Goal: Task Accomplishment & Management: Use online tool/utility

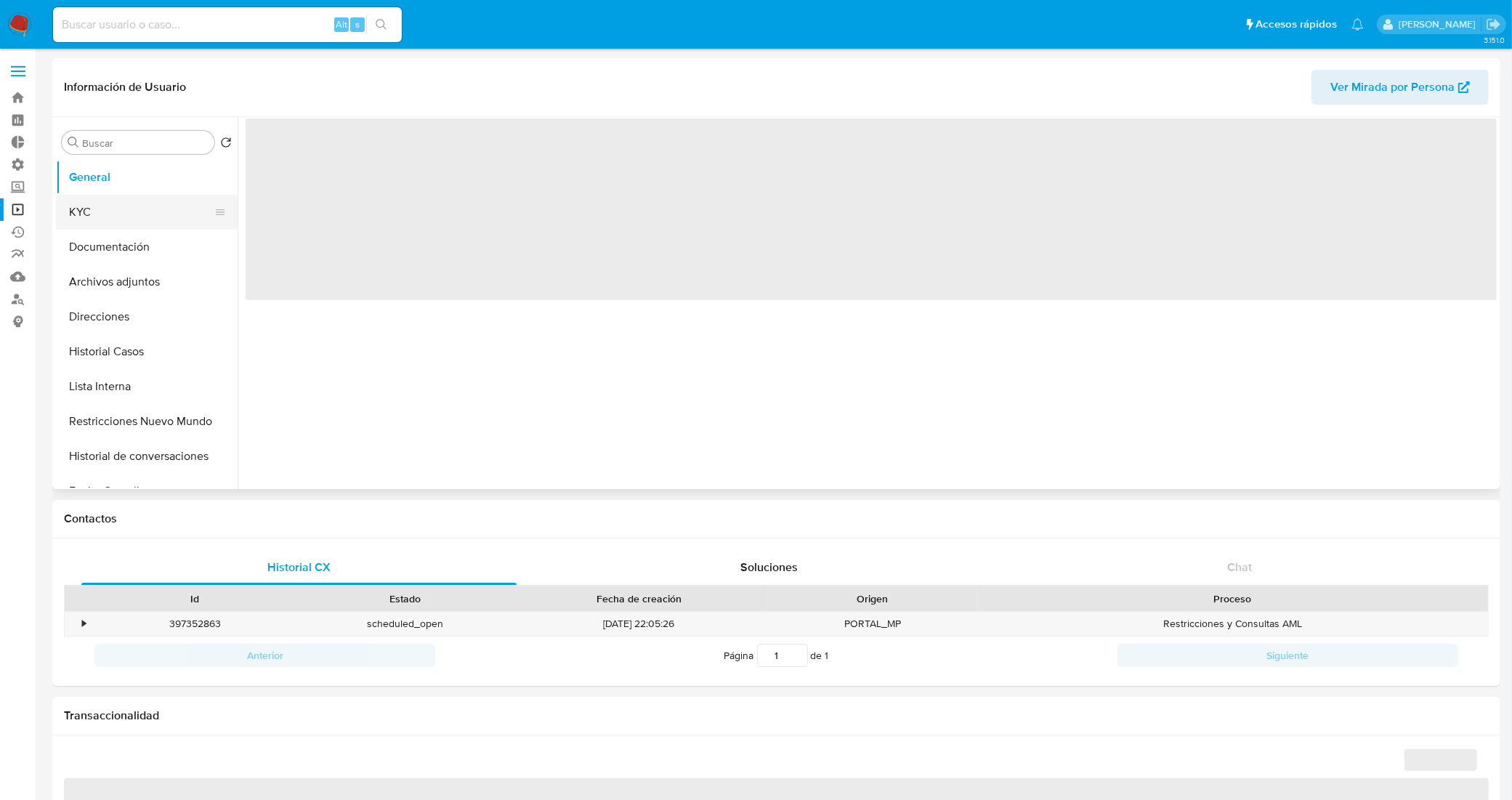
click at [146, 216] on button "KYC" at bounding box center [140, 212] width 170 height 35
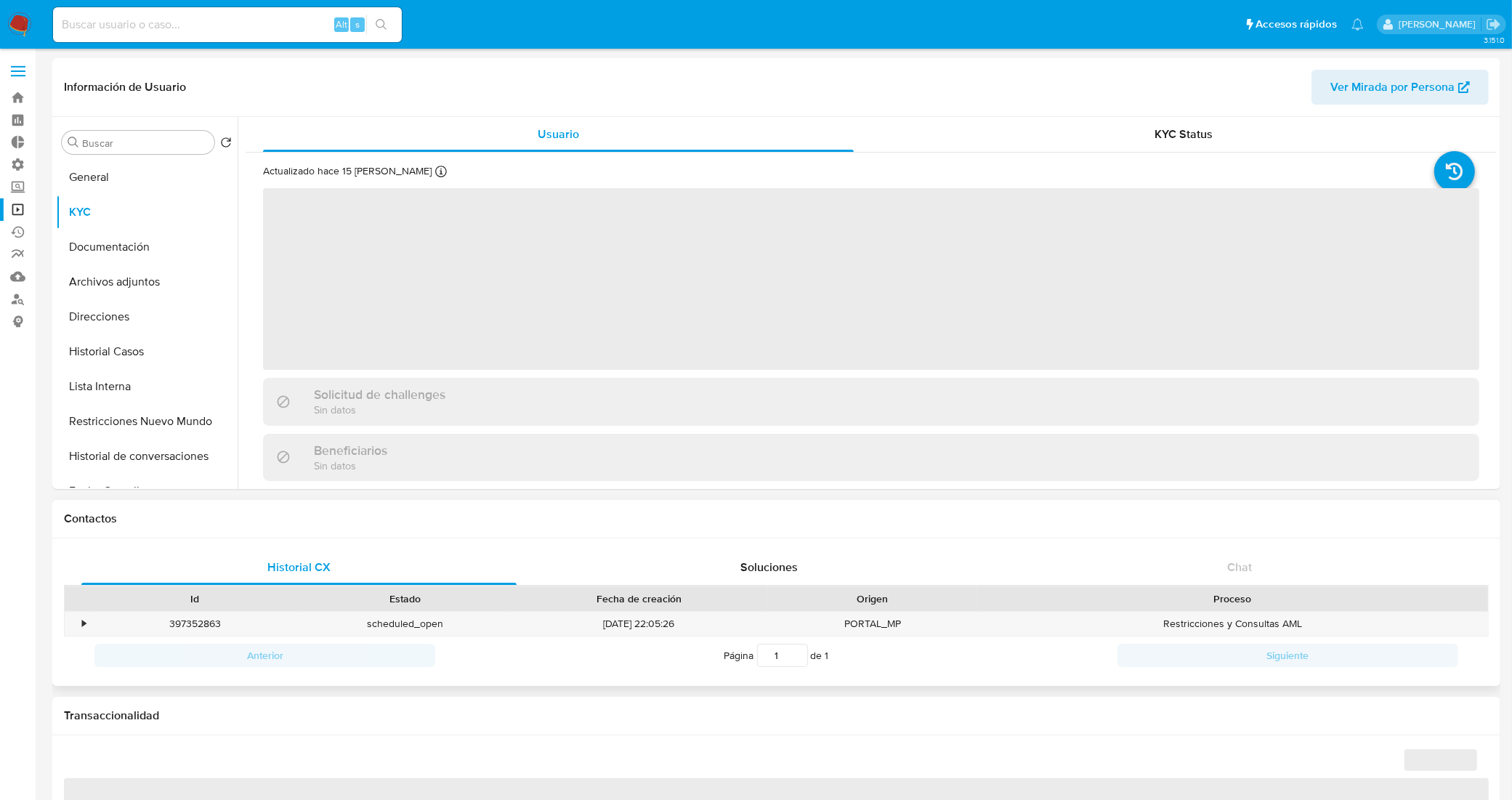
select select "10"
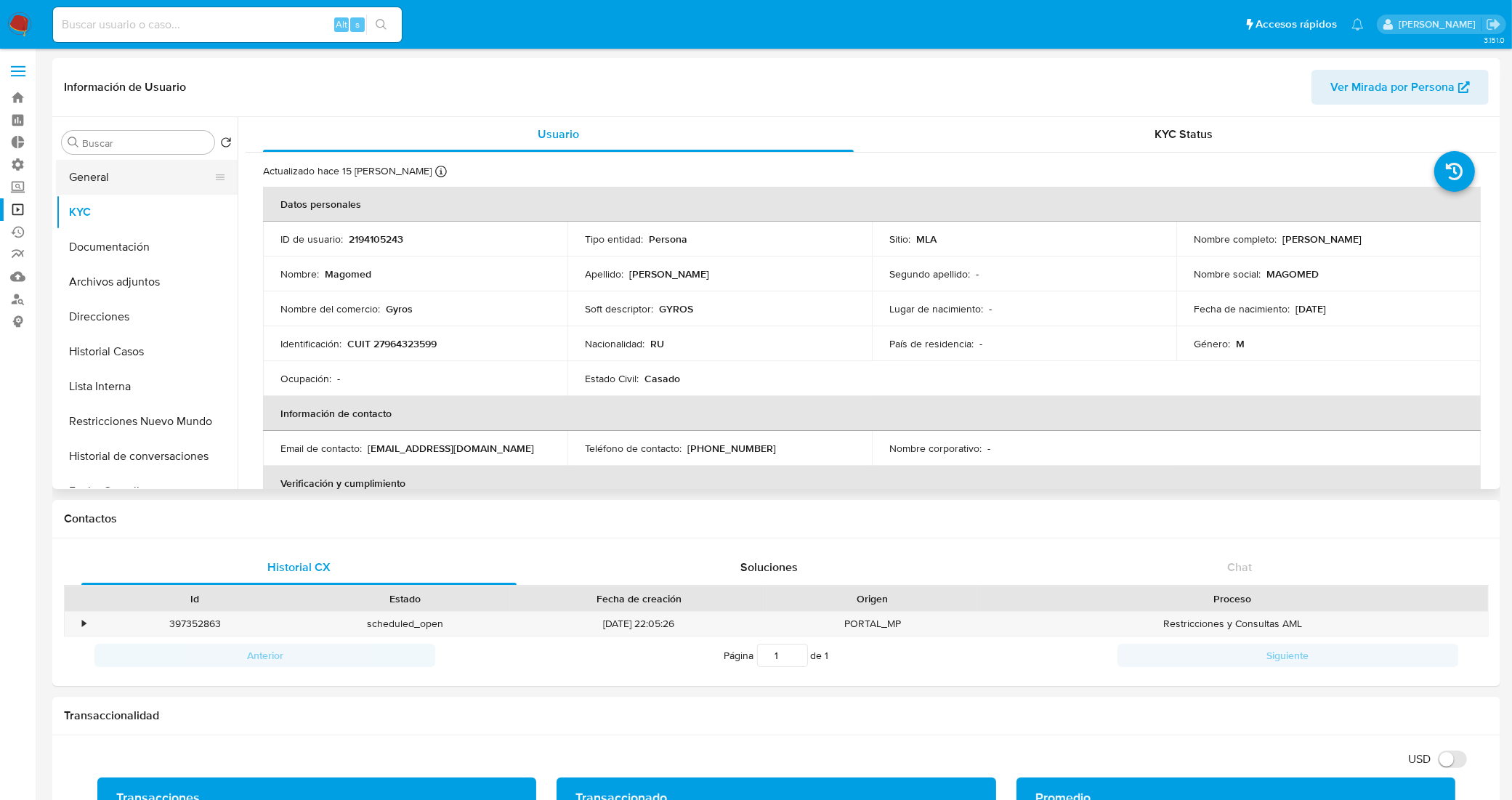
click at [137, 179] on button "General" at bounding box center [140, 177] width 170 height 35
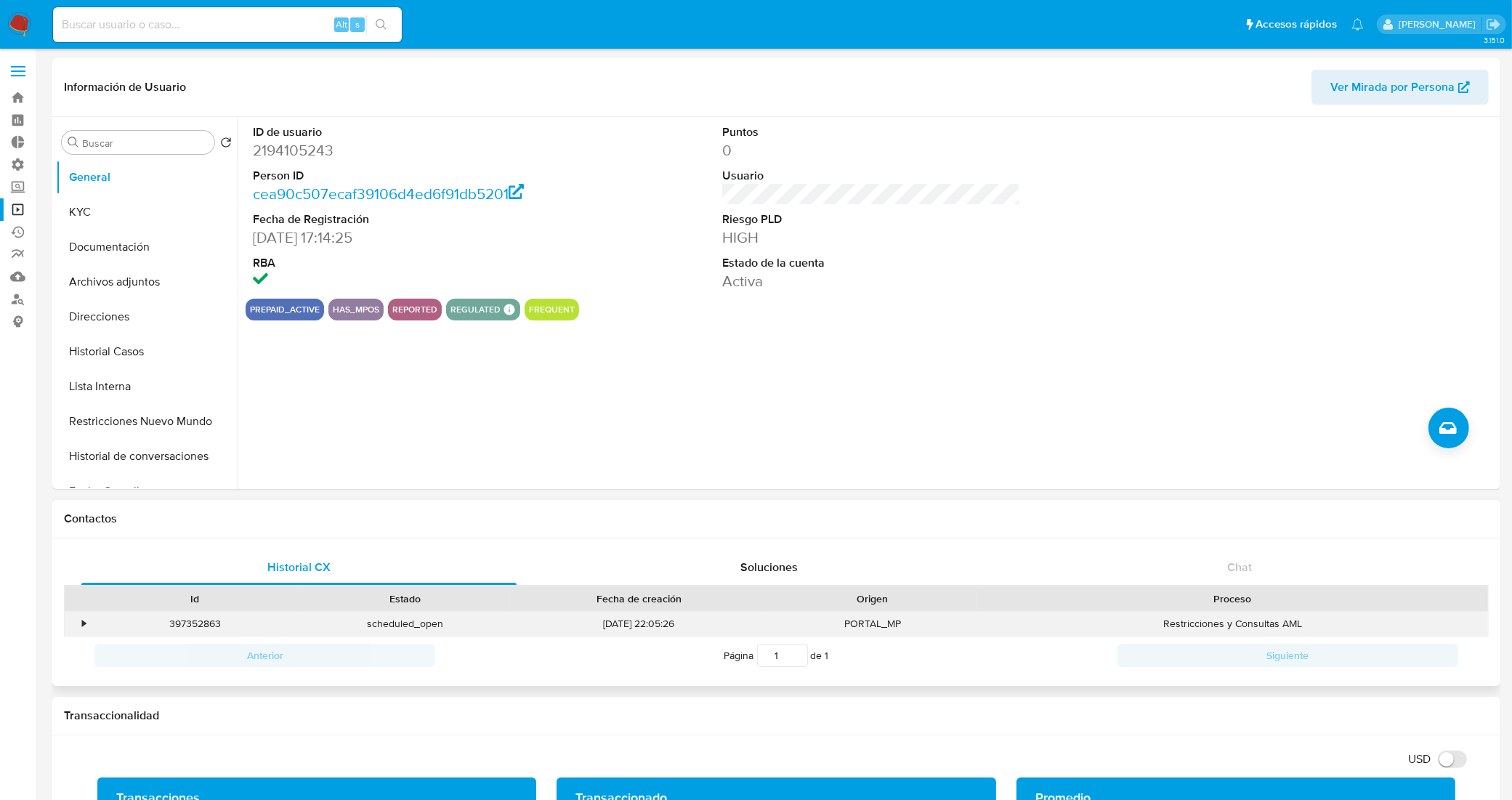
click at [211, 623] on div "397352863" at bounding box center [195, 623] width 210 height 24
copy div "397352863"
click at [128, 415] on button "Restricciones Nuevo Mundo" at bounding box center [140, 421] width 170 height 35
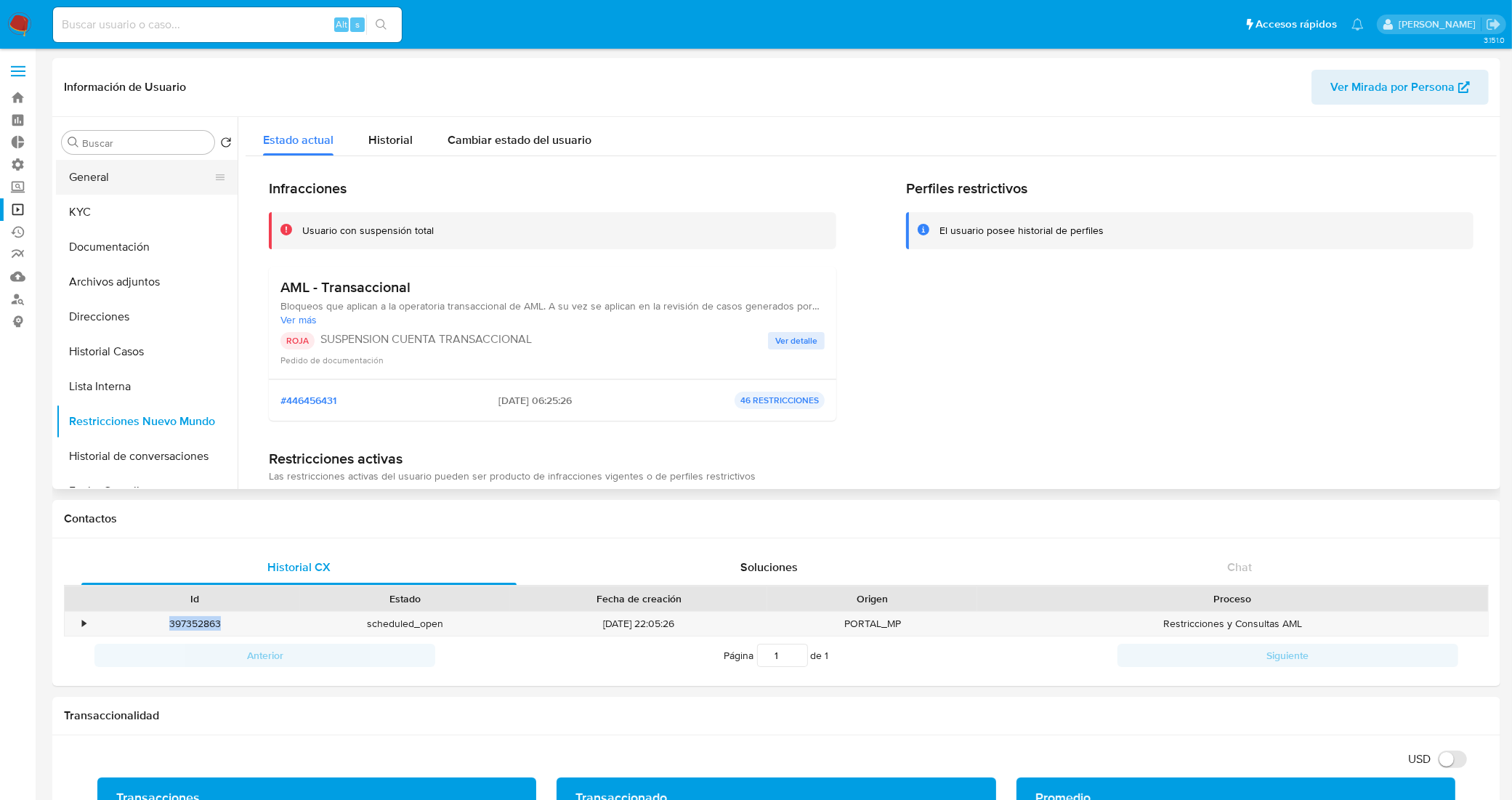
click at [80, 186] on button "General" at bounding box center [140, 177] width 170 height 35
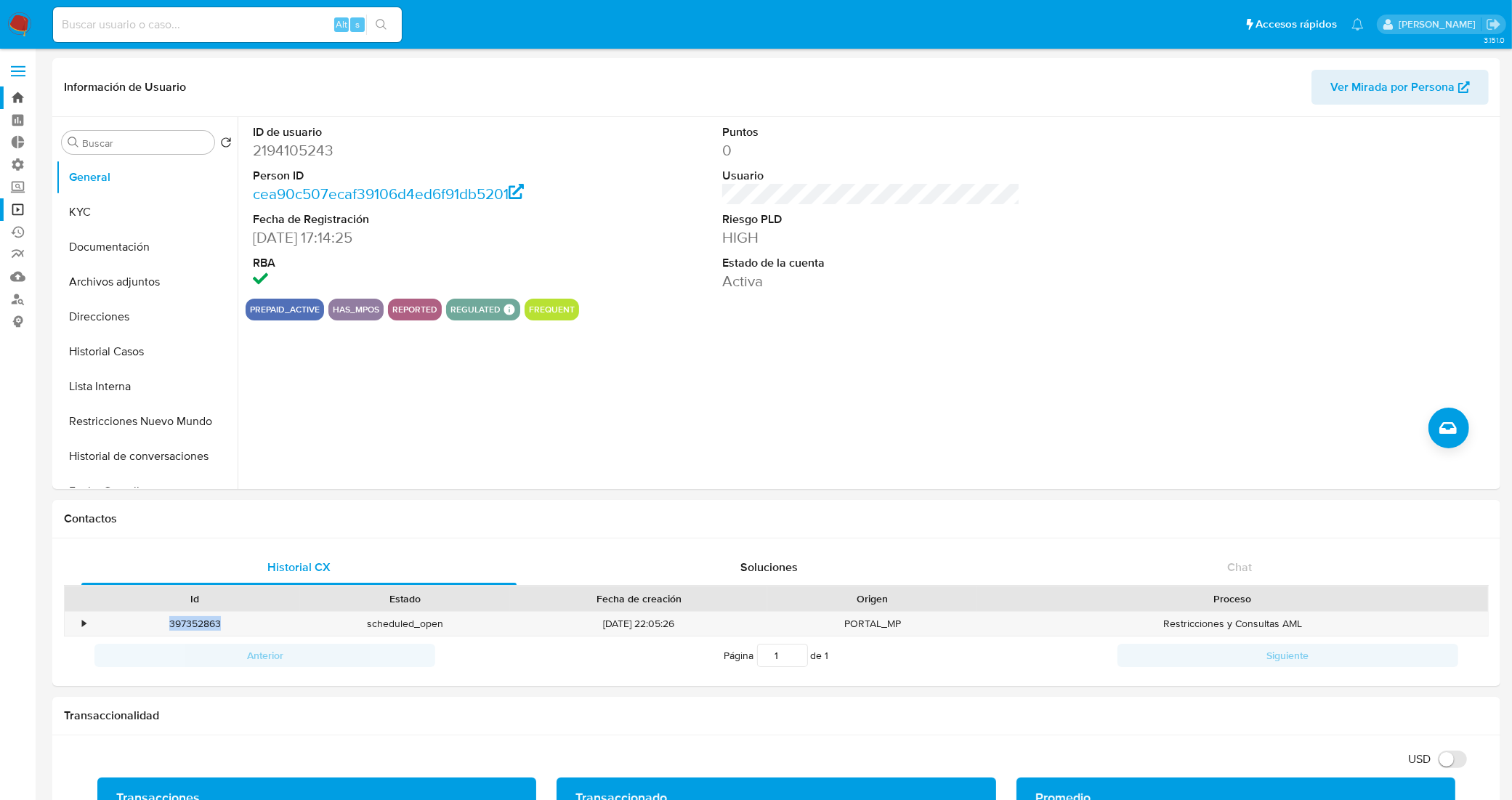
click at [17, 94] on link "Bandeja" at bounding box center [86, 98] width 173 height 23
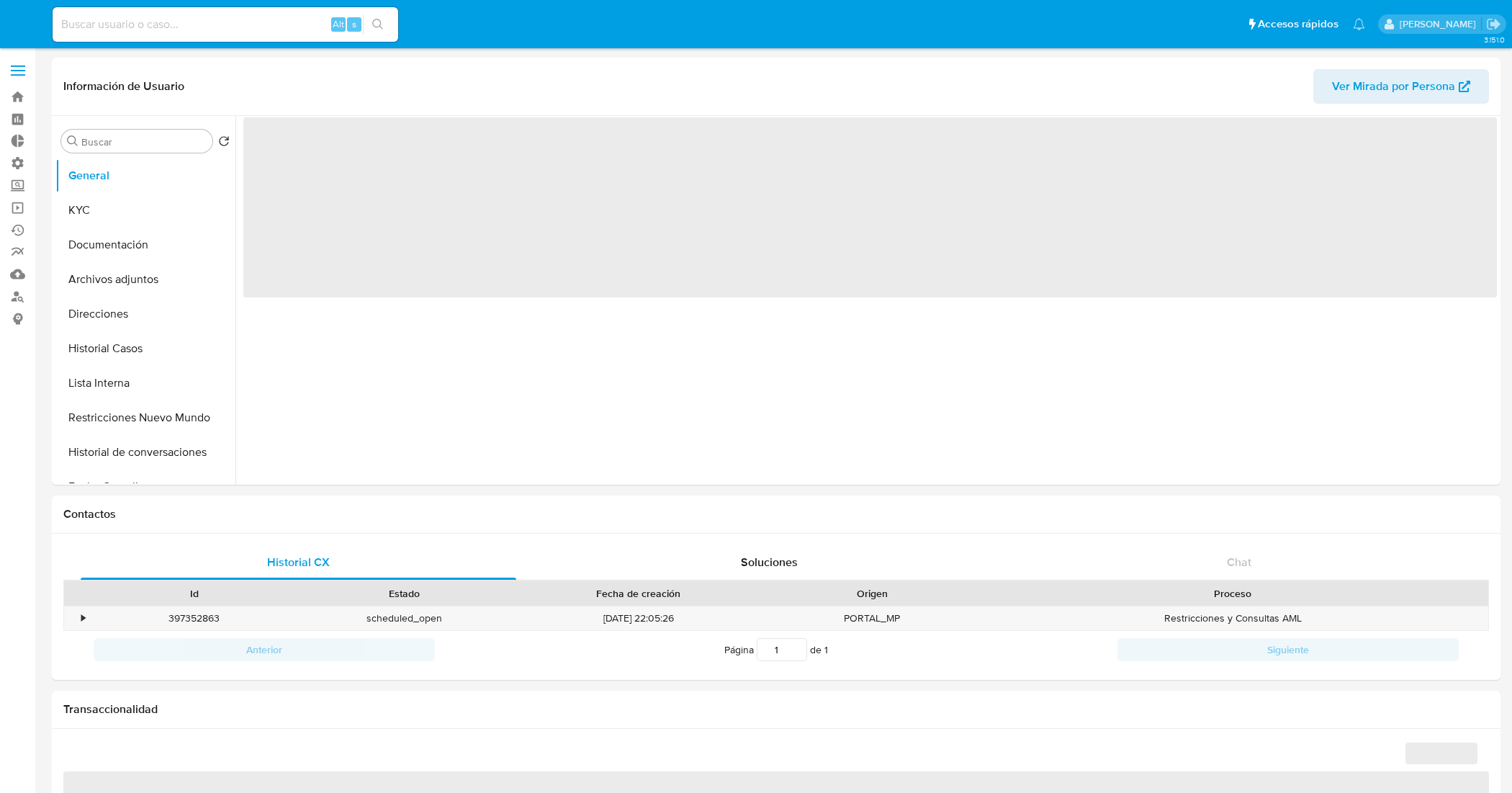
select select "10"
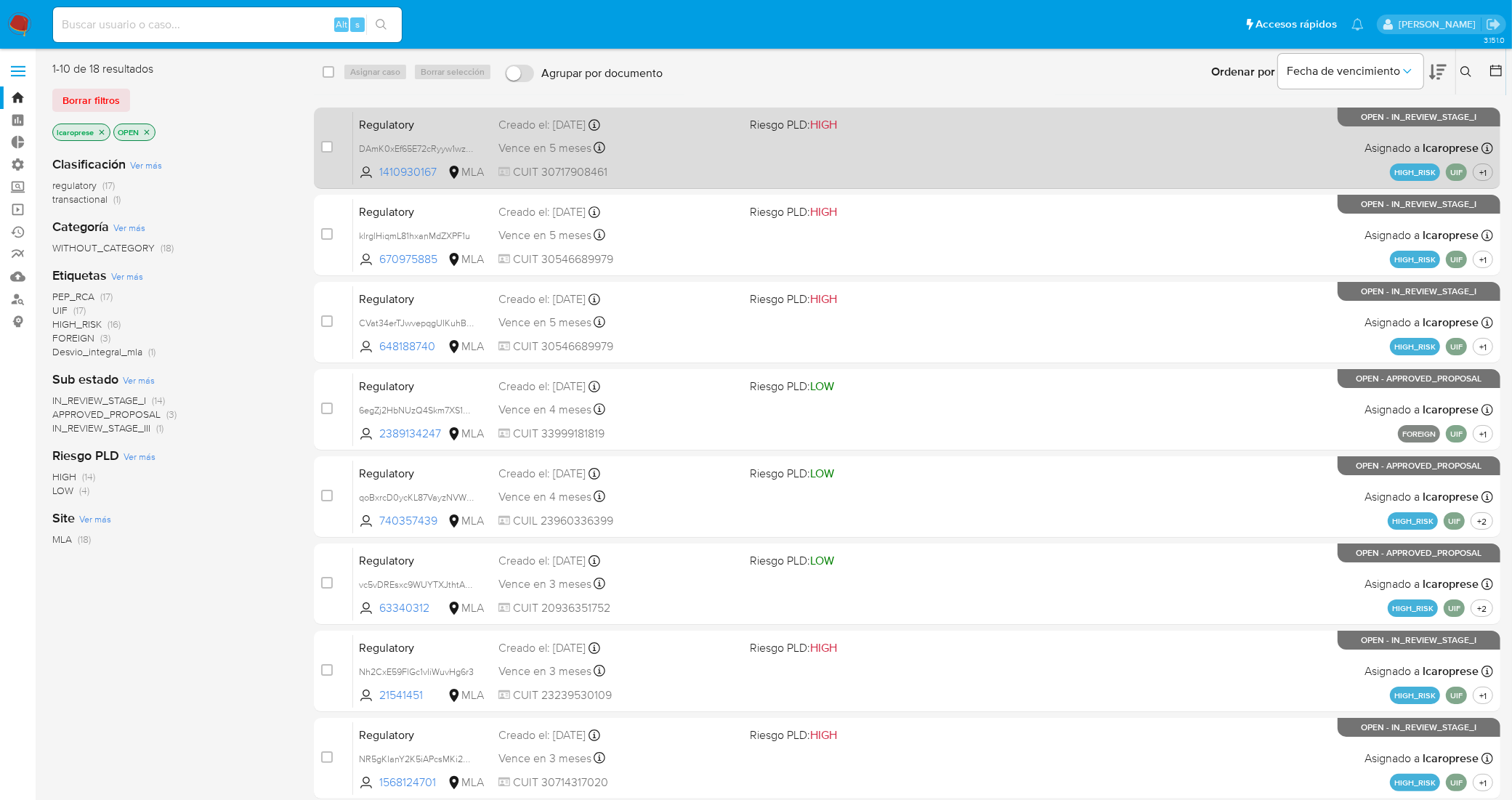
click at [703, 143] on div "Vence en 5 meses Vence el 26/01/2026 21:39:05" at bounding box center [618, 148] width 240 height 20
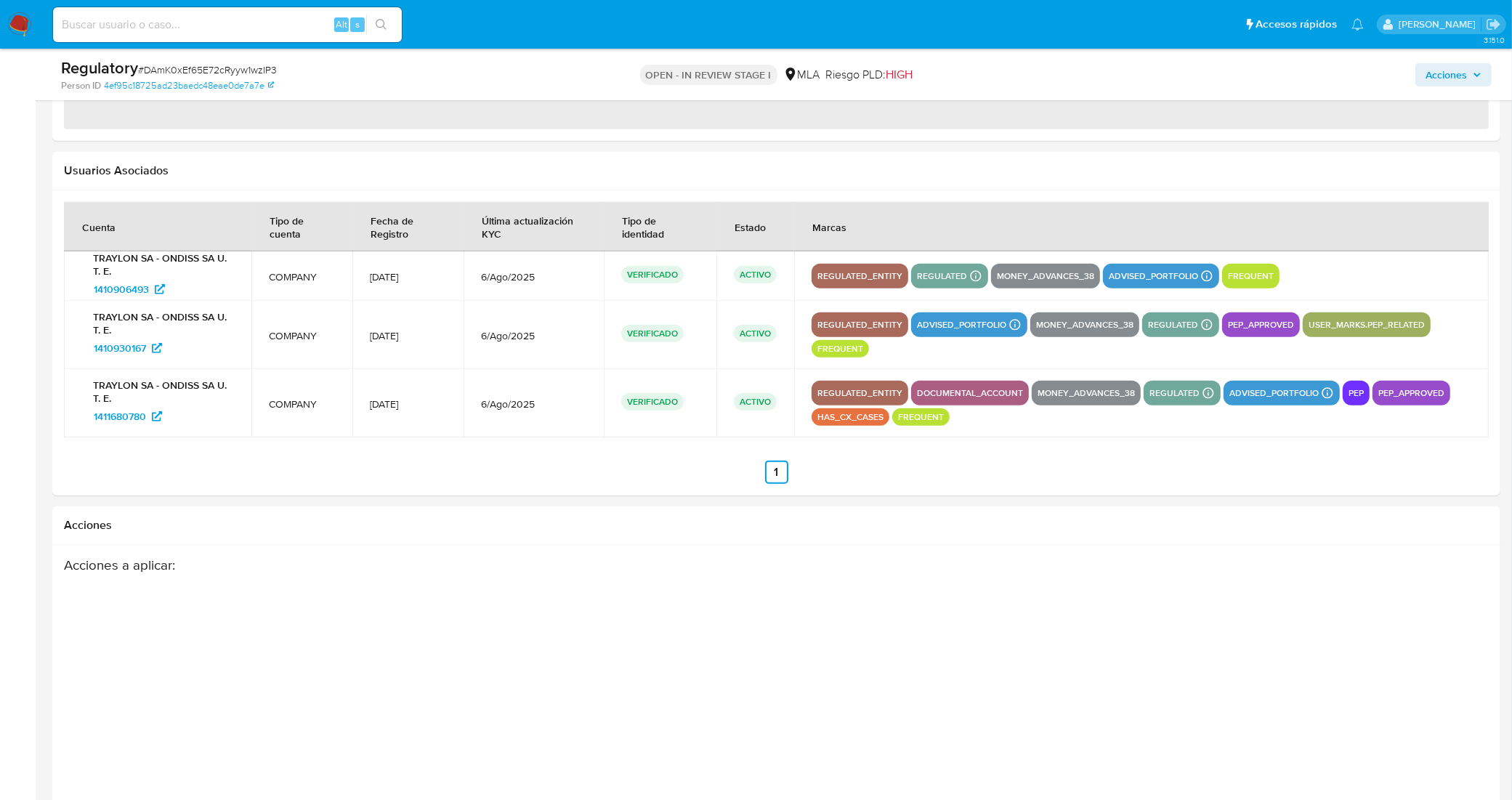
select select "10"
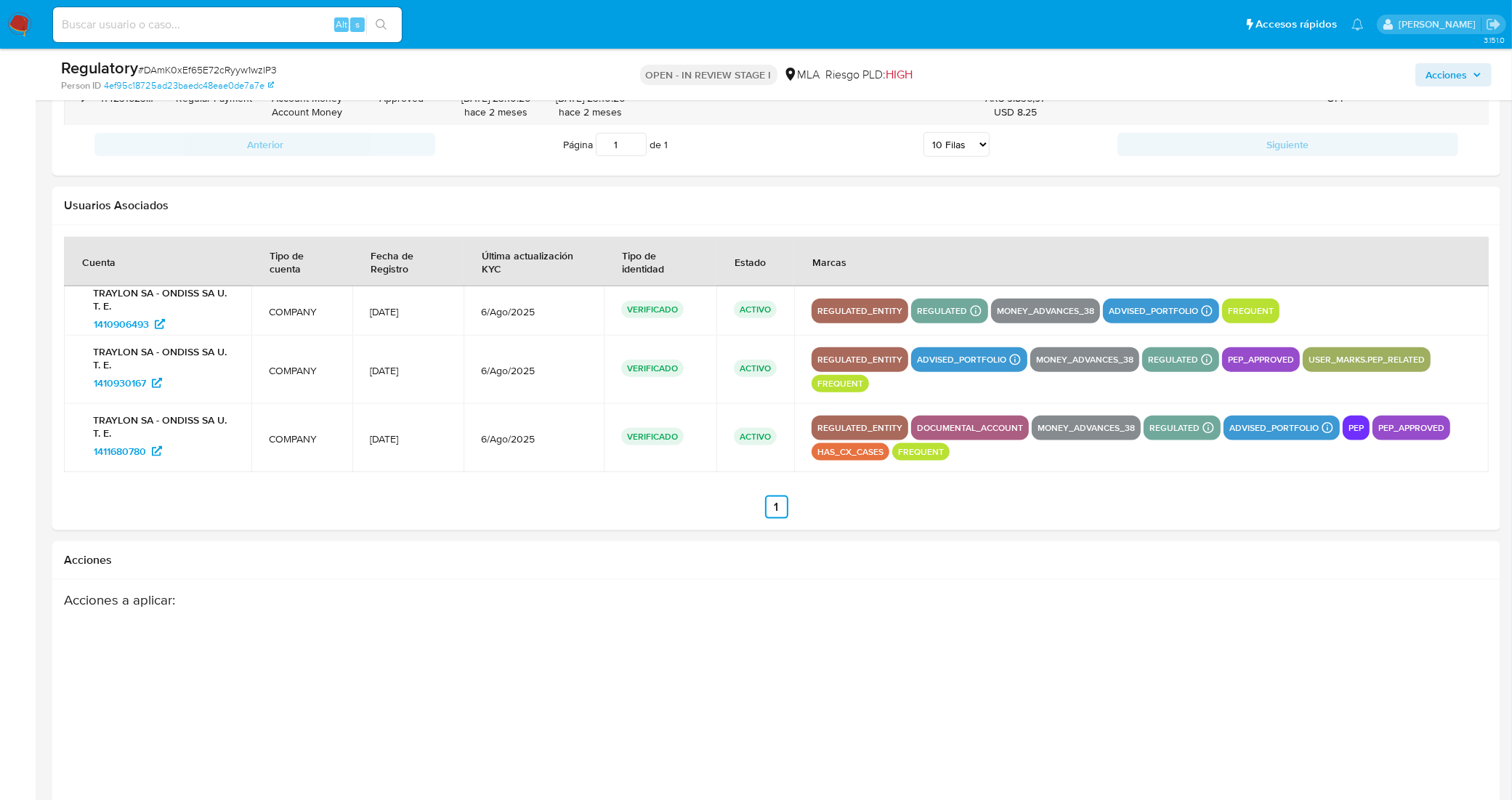
scroll to position [1973, 0]
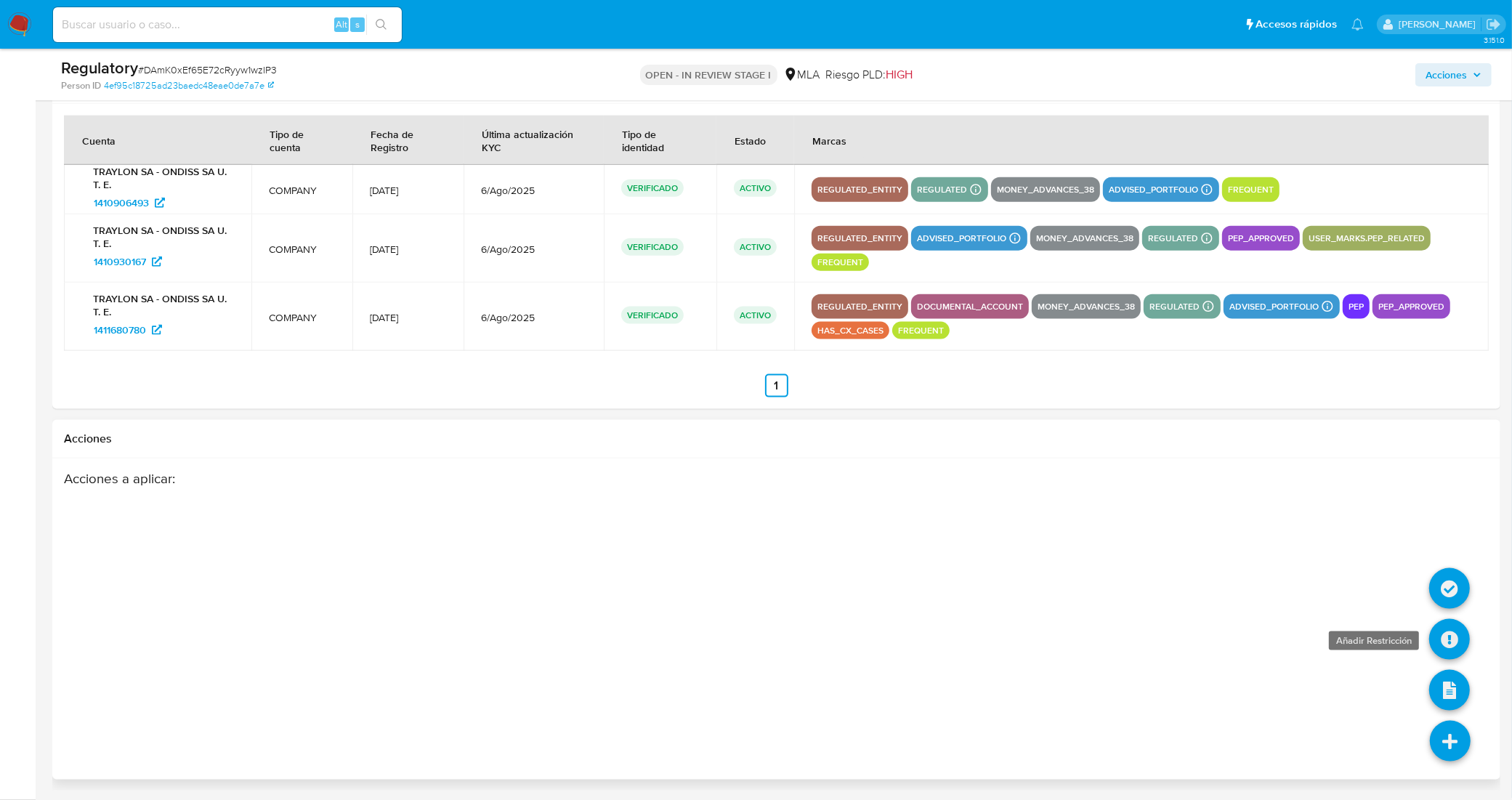
click at [1455, 635] on icon at bounding box center [1449, 639] width 41 height 41
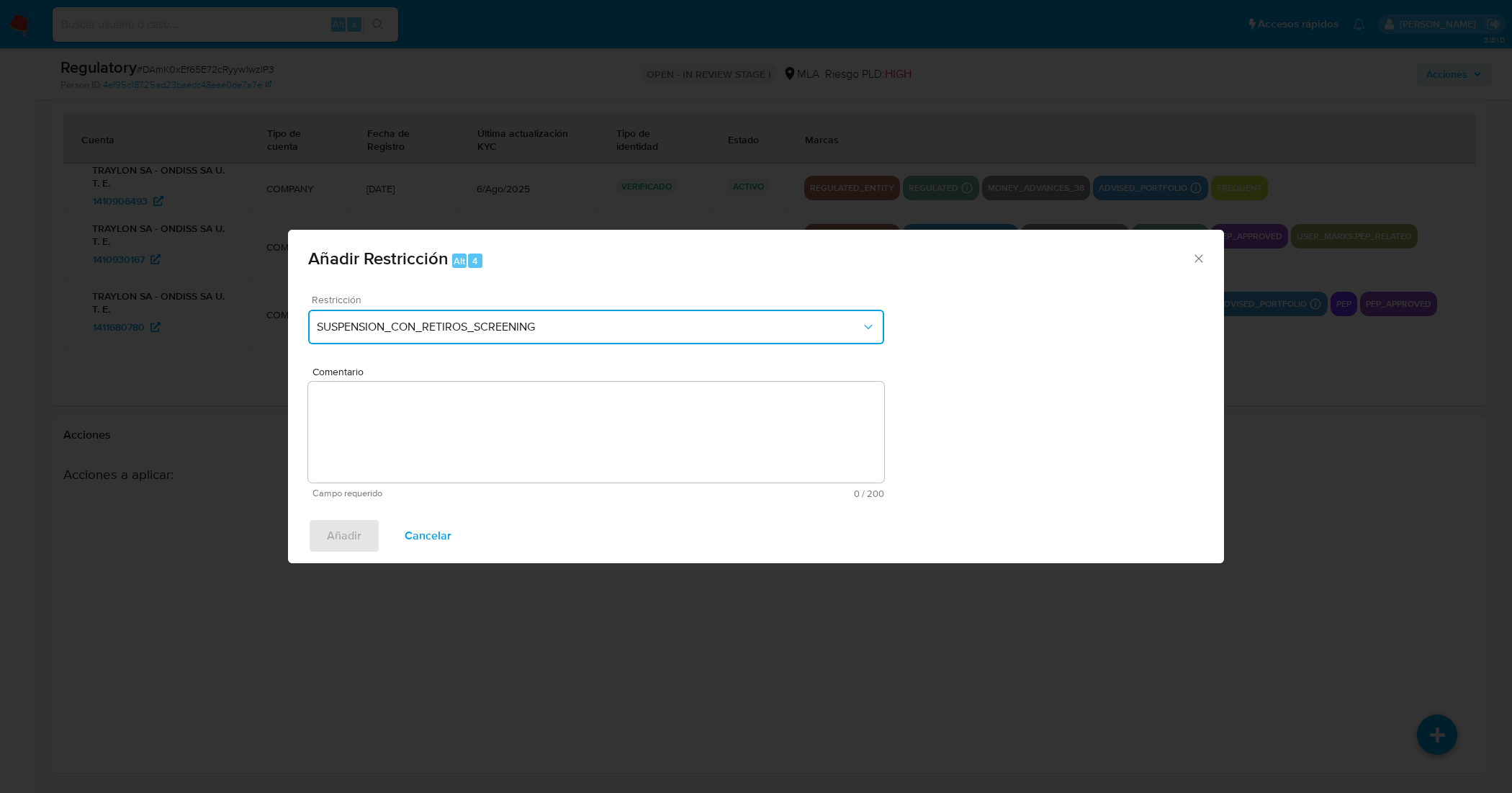
click at [569, 325] on span "SUSPENSION_CON_RETIROS_SCREENING" at bounding box center [590, 326] width 545 height 14
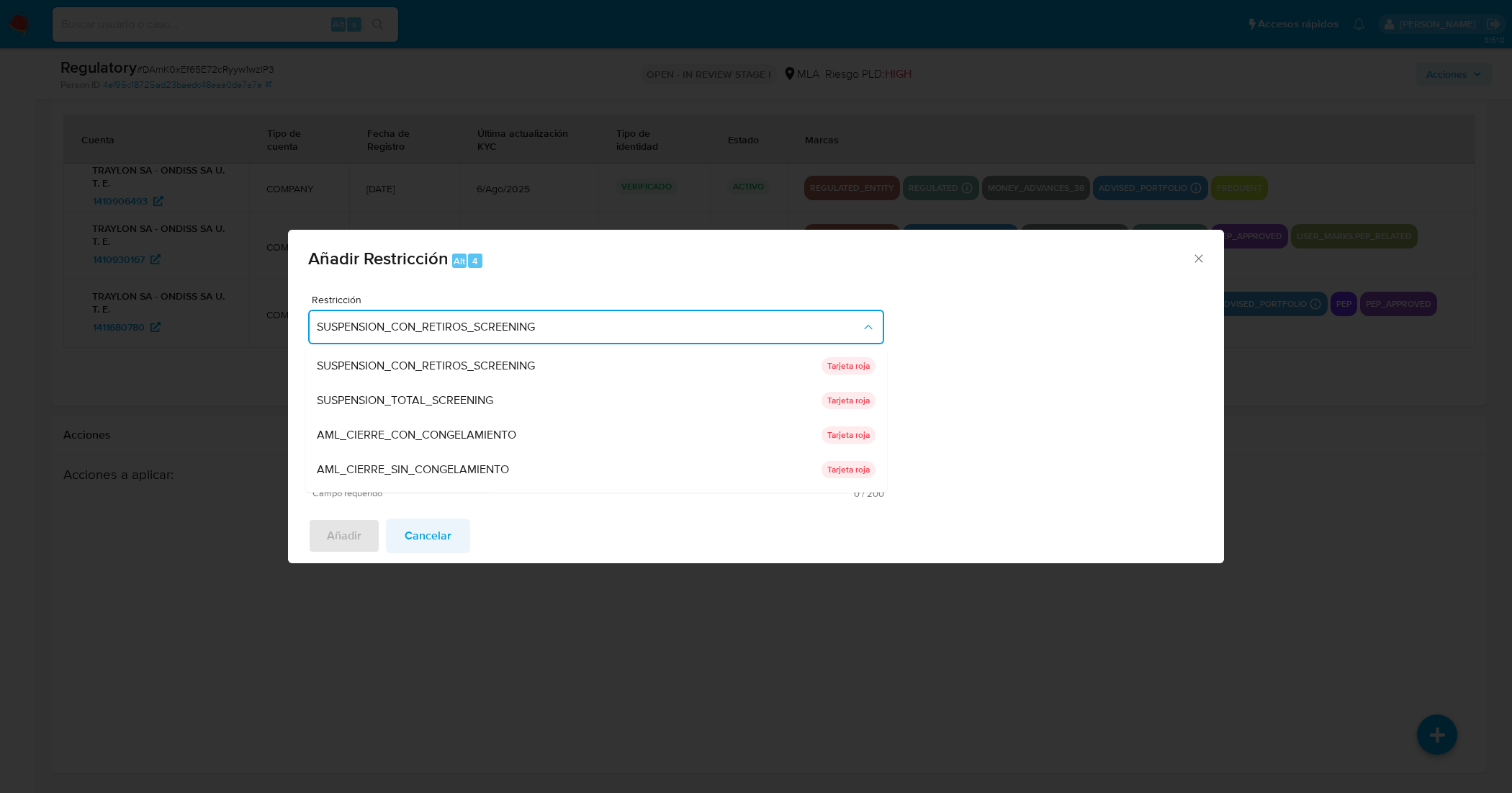
click at [425, 540] on span "Cancelar" at bounding box center [428, 536] width 47 height 31
